Goal: Complete application form

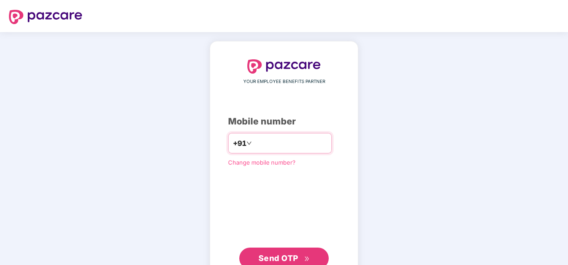
click at [253, 139] on input "**********" at bounding box center [289, 143] width 73 height 14
type input "**********"
click at [271, 256] on span "Send OTP" at bounding box center [278, 258] width 40 height 9
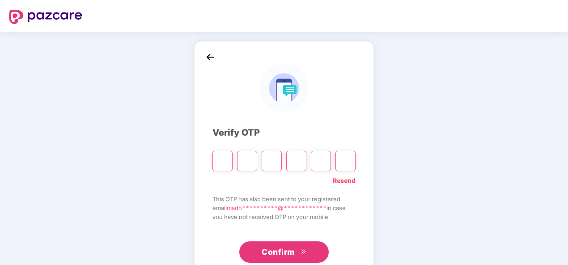
type input "*"
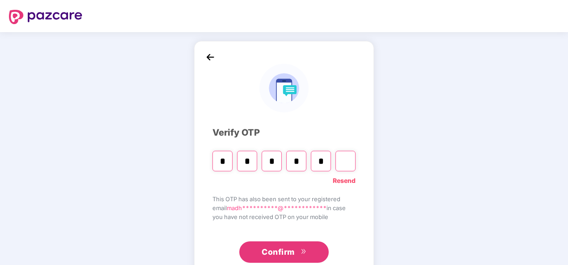
type input "*"
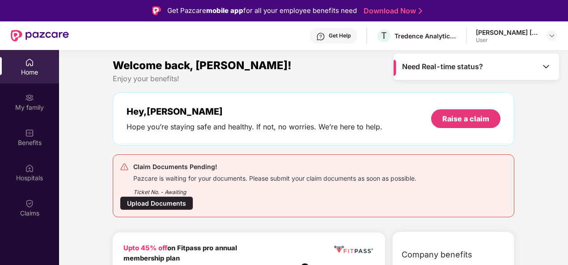
click at [149, 203] on div "Upload Documents" at bounding box center [156, 204] width 73 height 14
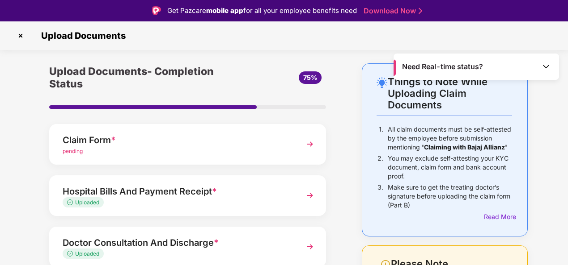
scroll to position [21, 0]
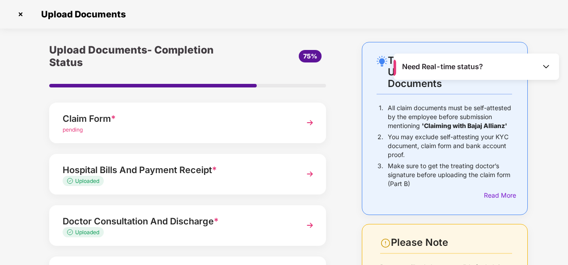
click at [310, 173] on img at bounding box center [310, 174] width 16 height 16
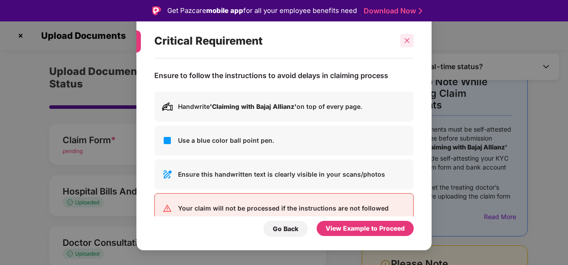
click at [404, 44] on icon "close" at bounding box center [407, 41] width 6 height 6
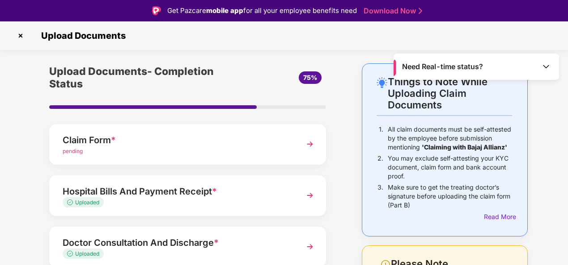
click at [309, 143] on img at bounding box center [310, 144] width 16 height 16
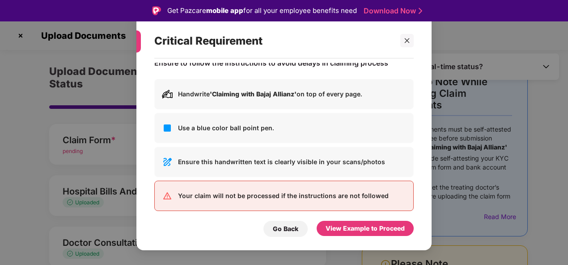
scroll to position [19, 0]
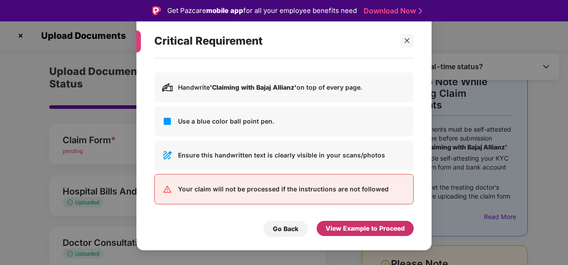
click at [346, 226] on div "View Example to Proceed" at bounding box center [364, 229] width 79 height 10
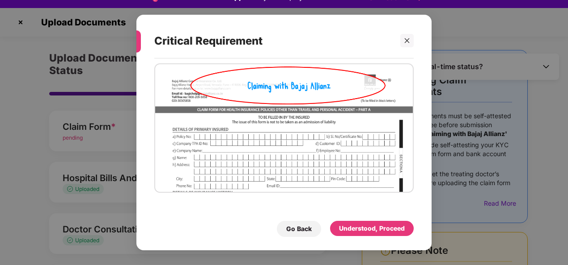
scroll to position [21, 0]
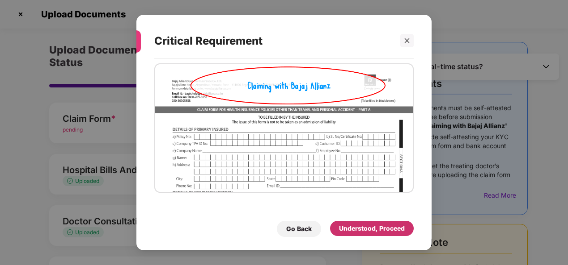
click at [349, 230] on div "Understood, Proceed" at bounding box center [372, 229] width 66 height 10
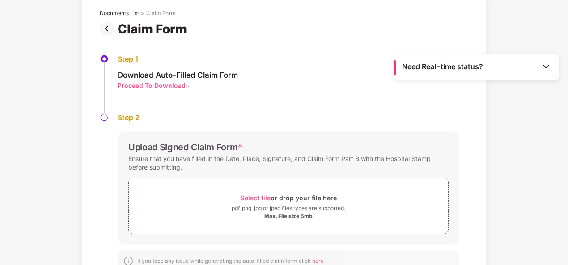
scroll to position [80, 0]
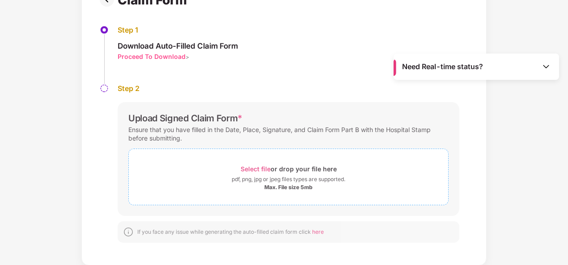
click at [269, 172] on span "Select file" at bounding box center [255, 169] width 30 height 8
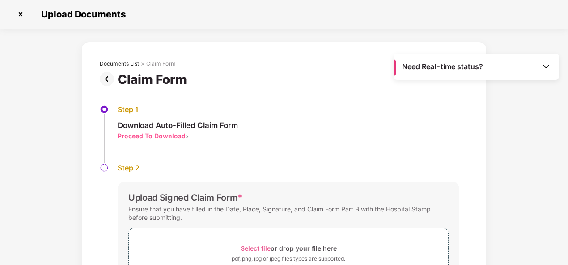
click at [108, 84] on img at bounding box center [109, 79] width 18 height 14
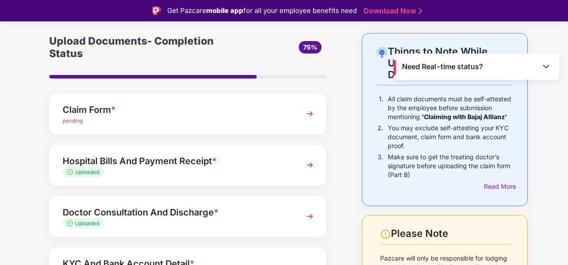
scroll to position [45, 0]
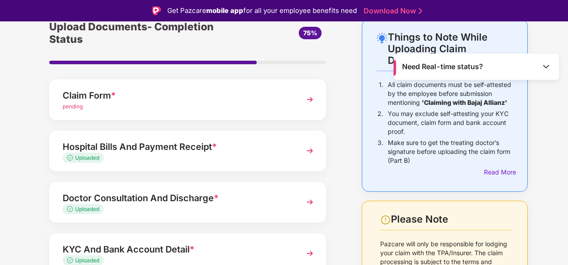
click at [308, 154] on img at bounding box center [310, 151] width 16 height 16
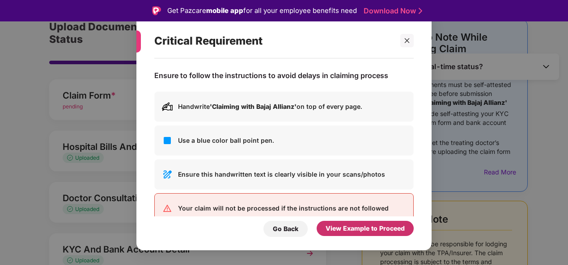
click at [340, 224] on div "View Example to Proceed" at bounding box center [364, 229] width 79 height 10
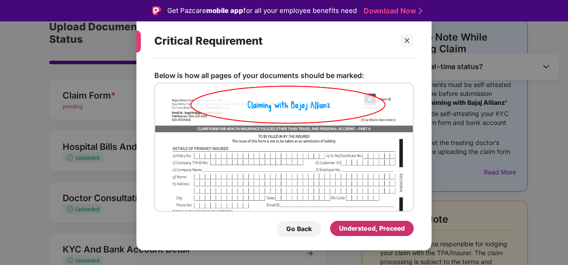
click at [344, 227] on div "Understood, Proceed" at bounding box center [372, 229] width 66 height 10
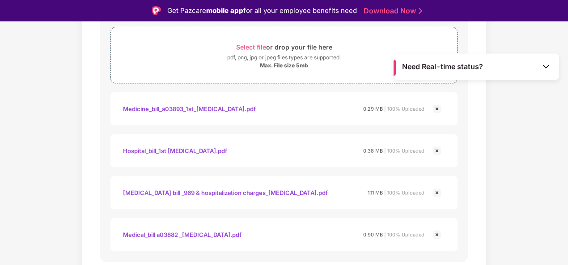
scroll to position [528, 0]
